Goal: Book appointment/travel/reservation

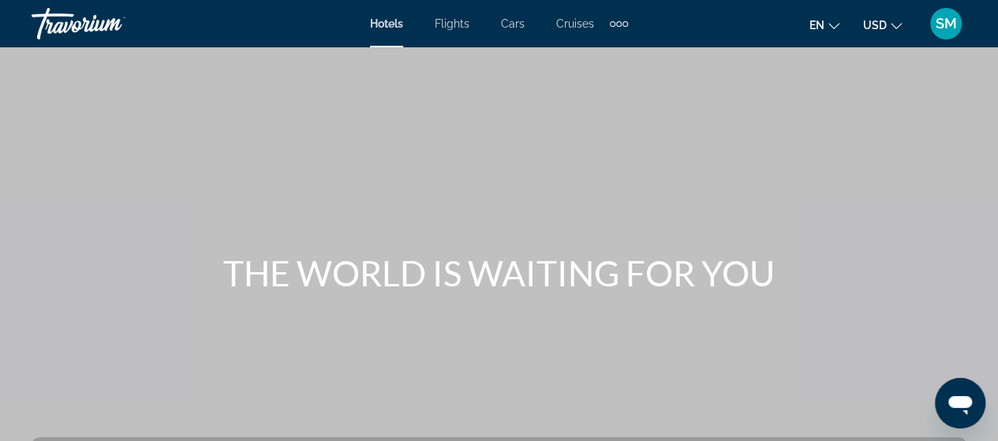
click at [620, 23] on div "Extra navigation items" at bounding box center [619, 24] width 6 height 6
click at [587, 58] on span "Activities" at bounding box center [593, 53] width 46 height 13
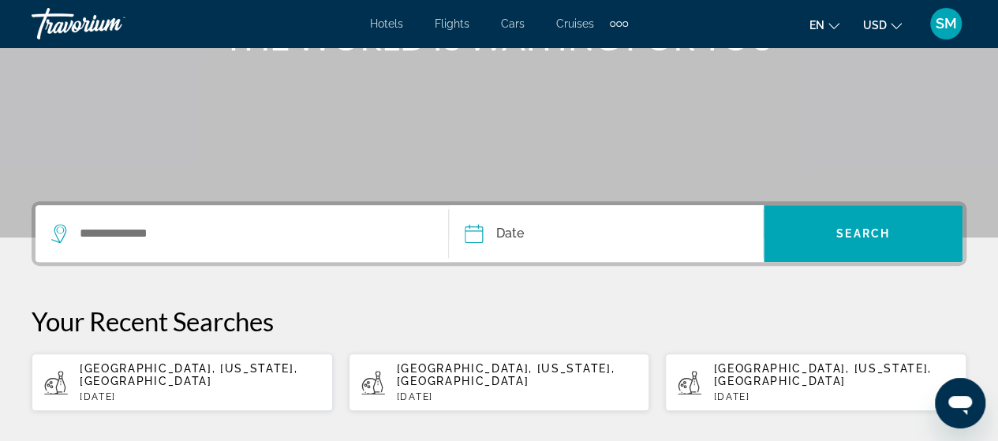
scroll to position [237, 0]
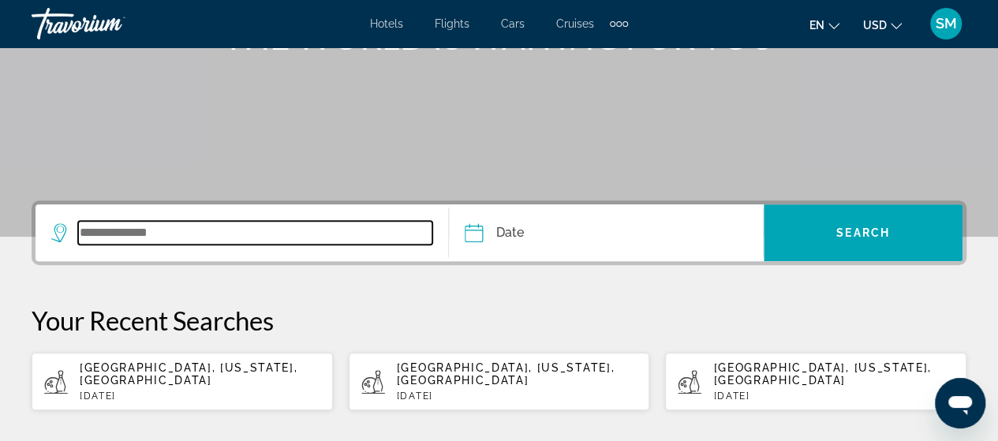
click at [106, 233] on input "Search widget" at bounding box center [255, 233] width 354 height 24
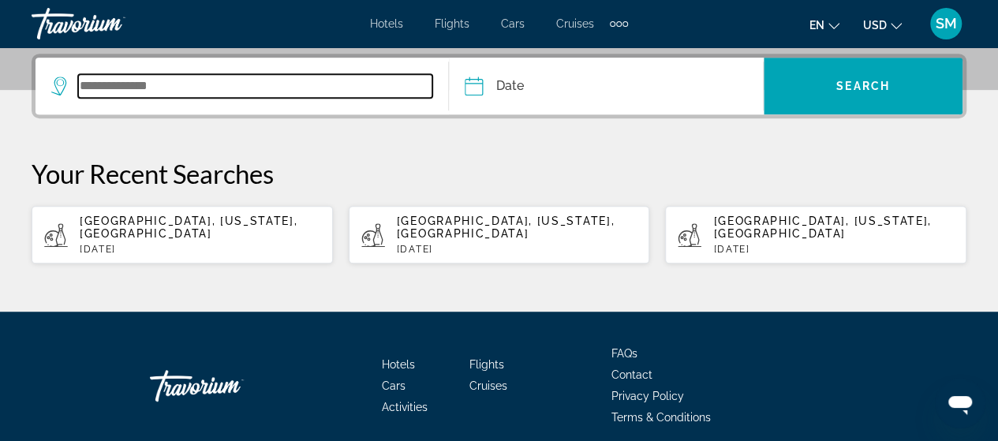
scroll to position [385, 0]
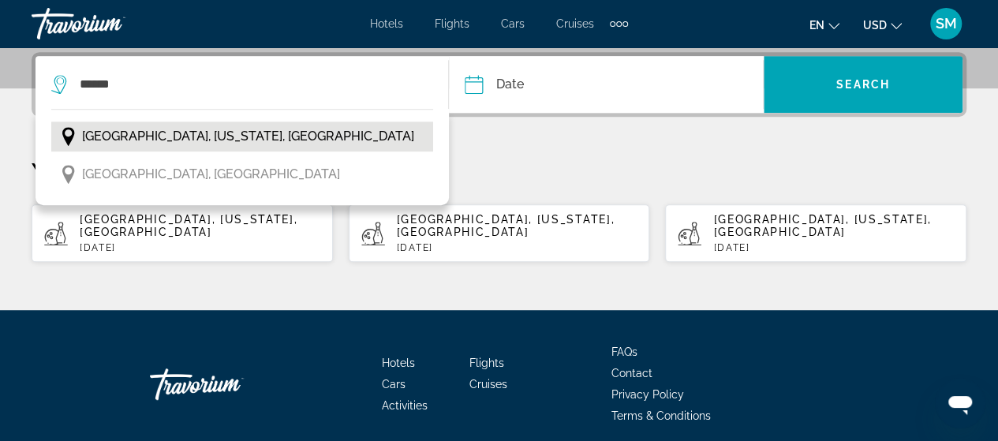
click at [145, 140] on span "[GEOGRAPHIC_DATA], [US_STATE], [GEOGRAPHIC_DATA]" at bounding box center [248, 136] width 332 height 22
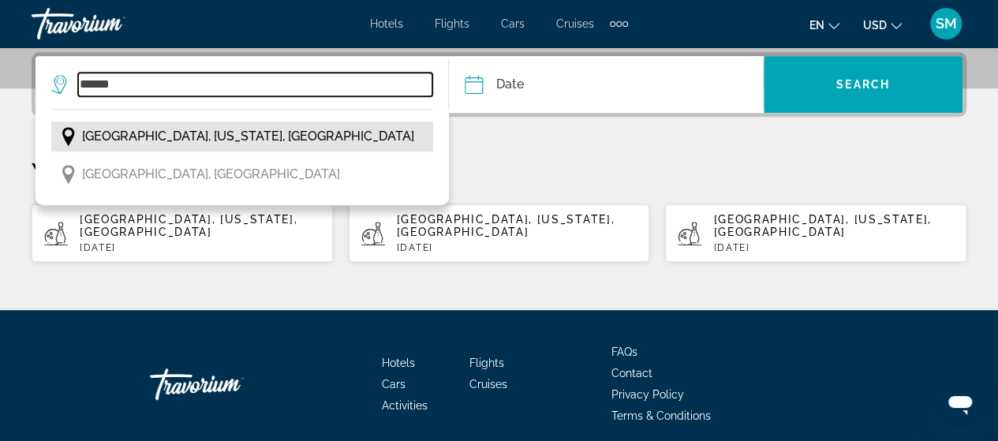
type input "**********"
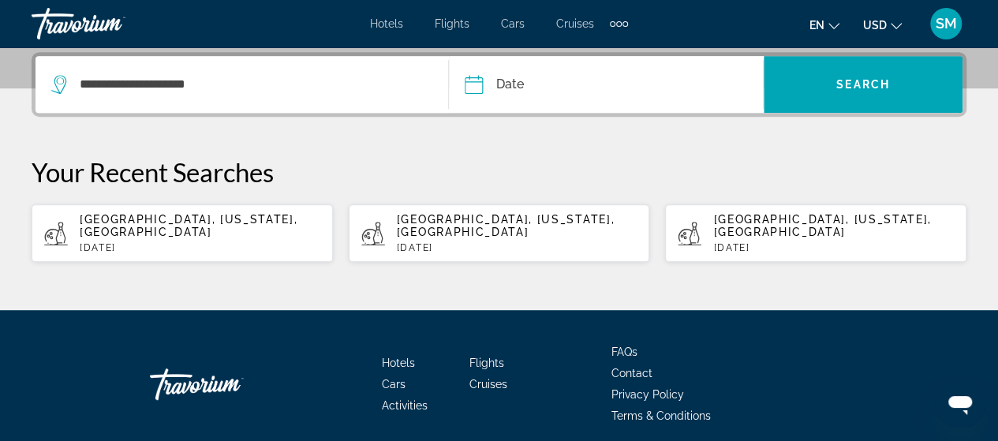
click at [480, 86] on input "Date" at bounding box center [538, 87] width 155 height 62
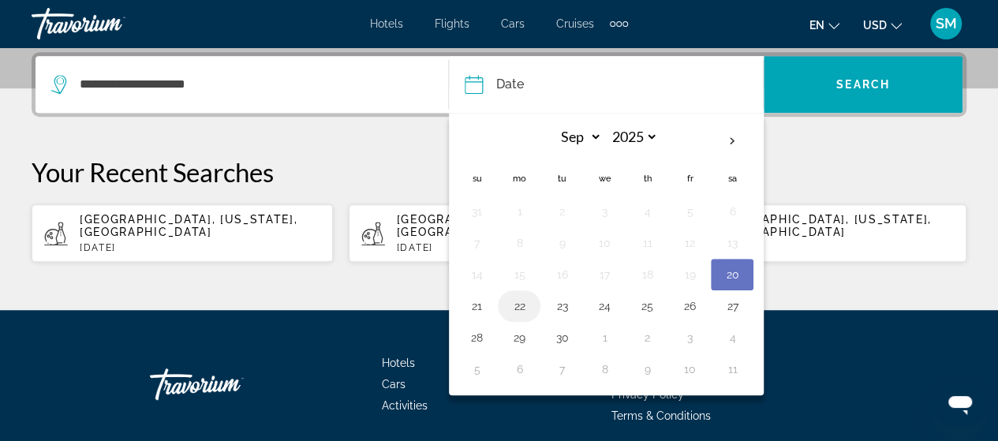
click at [526, 309] on button "22" at bounding box center [519, 306] width 25 height 22
type input "**********"
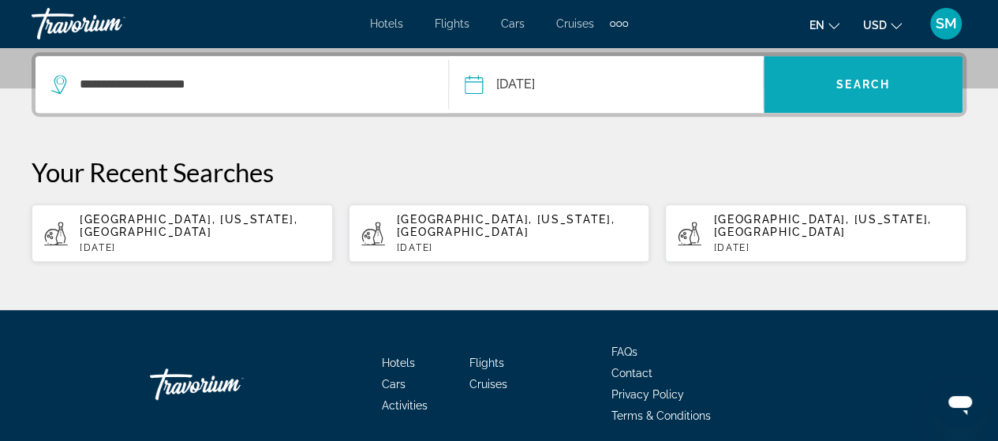
click at [844, 101] on span "Search widget" at bounding box center [863, 84] width 199 height 38
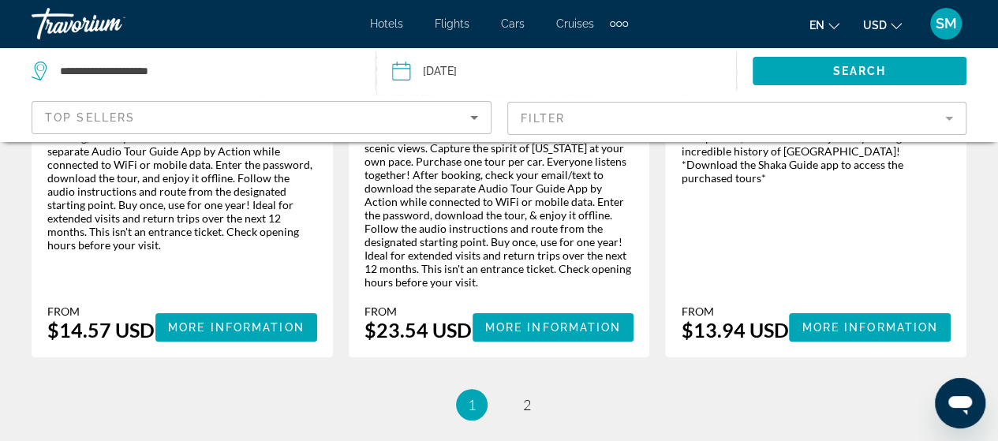
scroll to position [3047, 0]
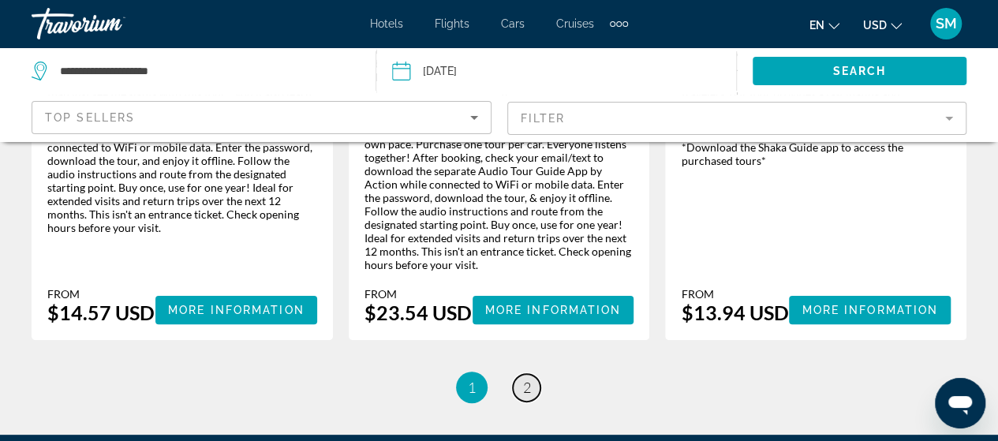
click at [531, 374] on link "page 2" at bounding box center [527, 388] width 28 height 28
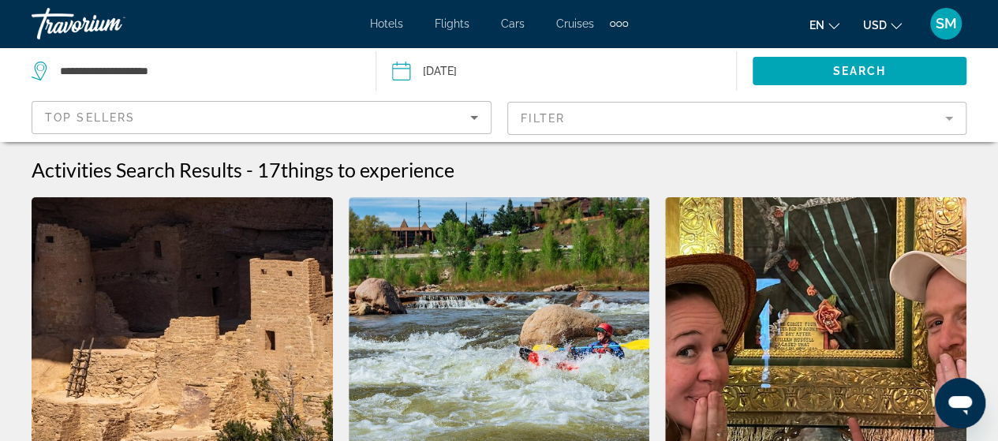
click at [405, 72] on input "Date: Sep 22, 2025" at bounding box center [477, 73] width 178 height 52
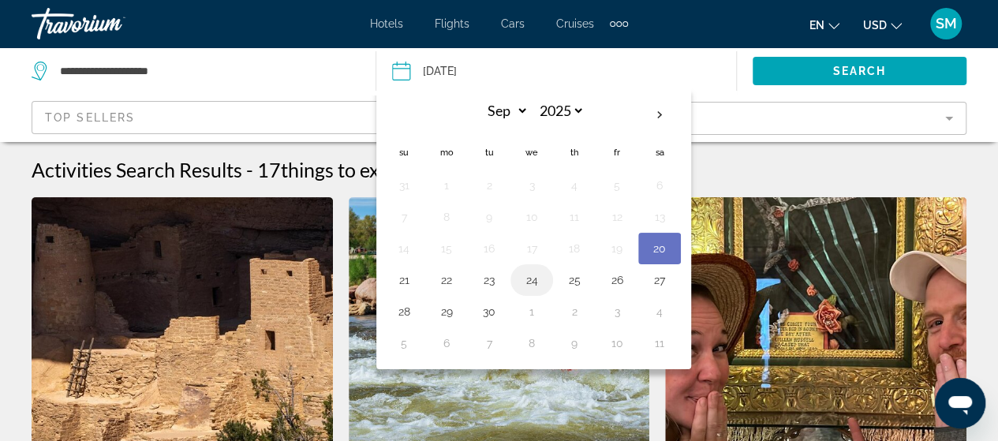
click at [528, 280] on button "24" at bounding box center [531, 280] width 25 height 22
type input "**********"
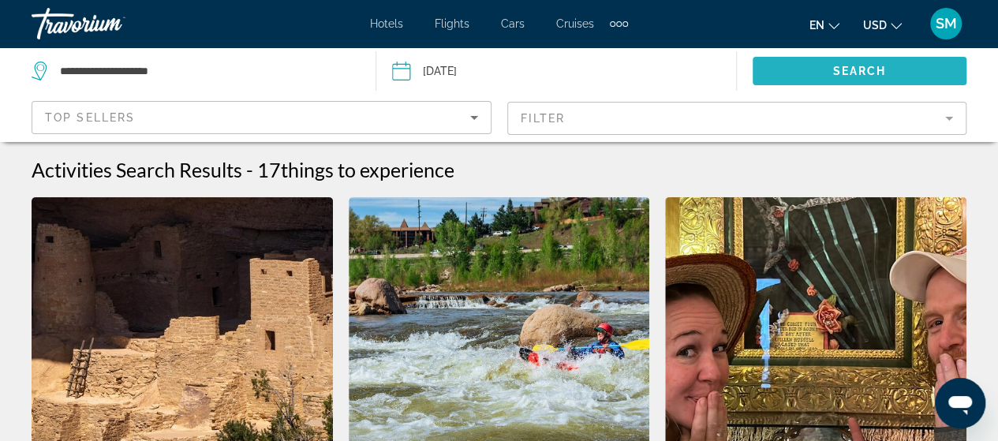
click at [836, 65] on span "Search" at bounding box center [860, 71] width 54 height 13
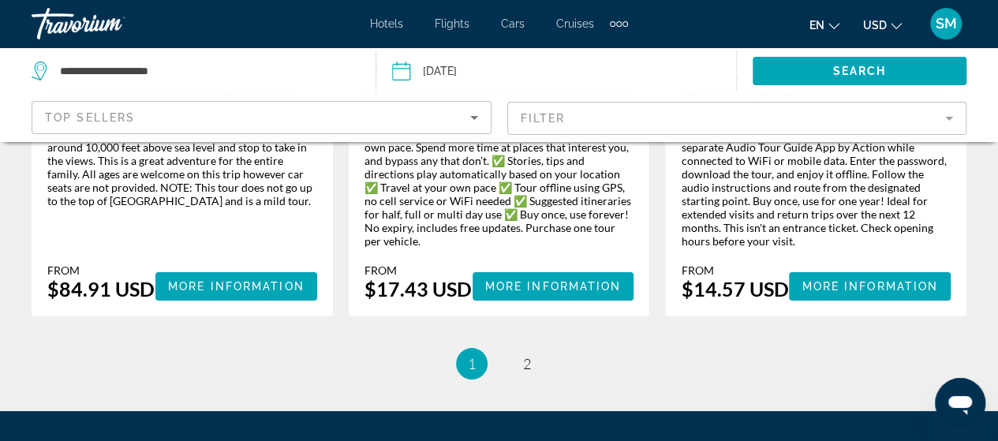
scroll to position [2917, 0]
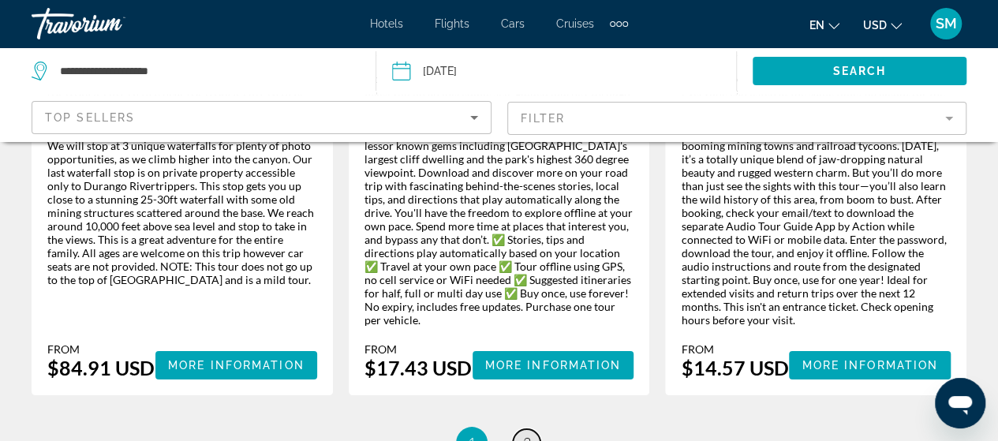
click at [521, 429] on link "page 2" at bounding box center [527, 443] width 28 height 28
